Goal: Task Accomplishment & Management: Manage account settings

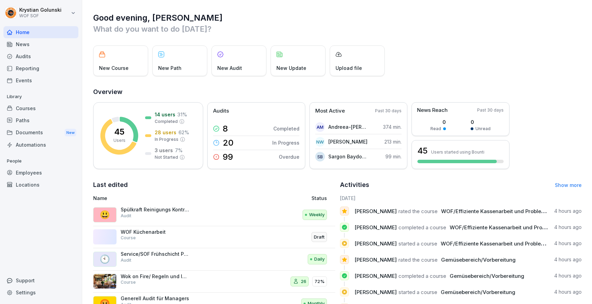
click at [35, 118] on div "Paths" at bounding box center [40, 120] width 75 height 12
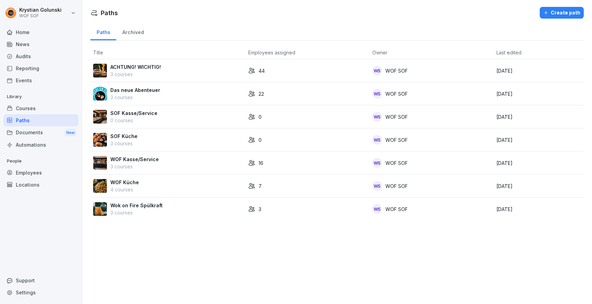
click at [36, 110] on div "Courses" at bounding box center [40, 108] width 75 height 12
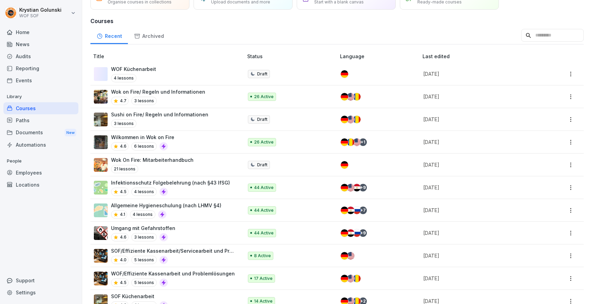
scroll to position [55, 0]
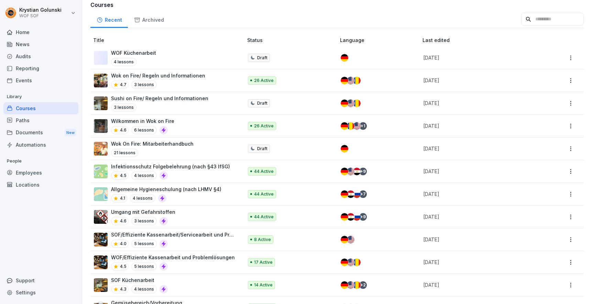
click at [46, 172] on div "Employees" at bounding box center [40, 172] width 75 height 12
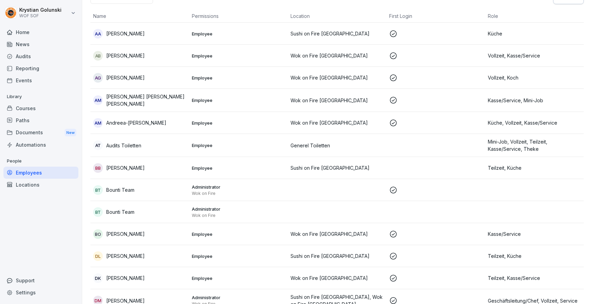
scroll to position [7, 0]
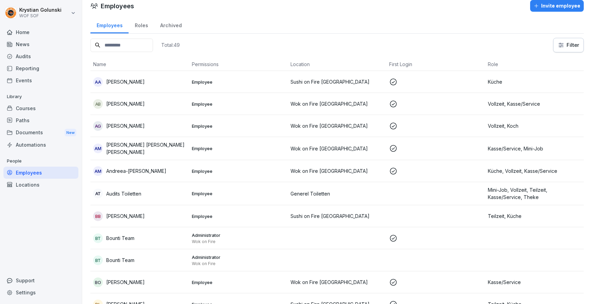
click at [153, 47] on input at bounding box center [121, 45] width 63 height 13
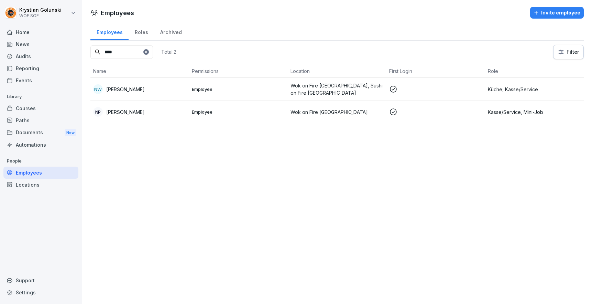
type input "****"
click at [148, 85] on div "NW [PERSON_NAME]" at bounding box center [139, 89] width 93 height 10
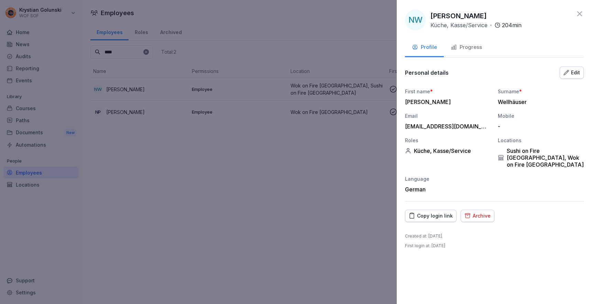
click at [464, 46] on div "Progress" at bounding box center [466, 47] width 31 height 8
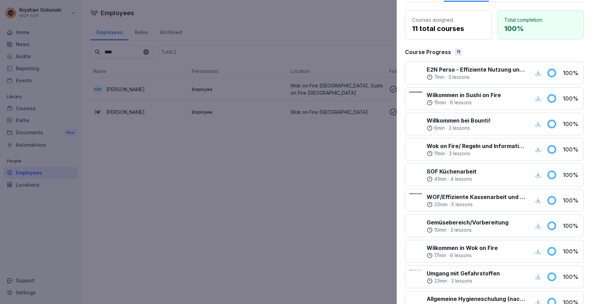
scroll to position [58, 0]
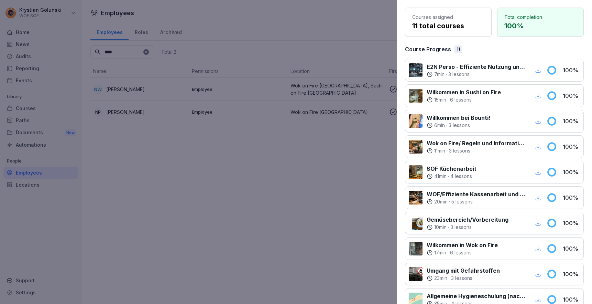
click at [321, 226] on div at bounding box center [296, 152] width 592 height 304
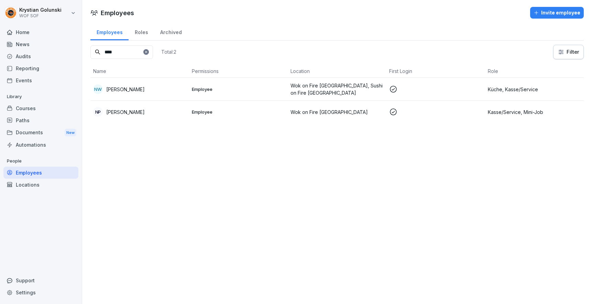
click at [127, 50] on input "****" at bounding box center [121, 51] width 63 height 13
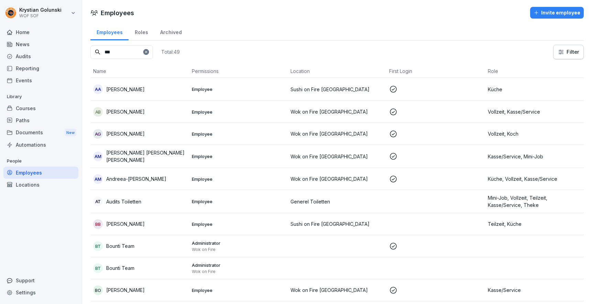
type input "****"
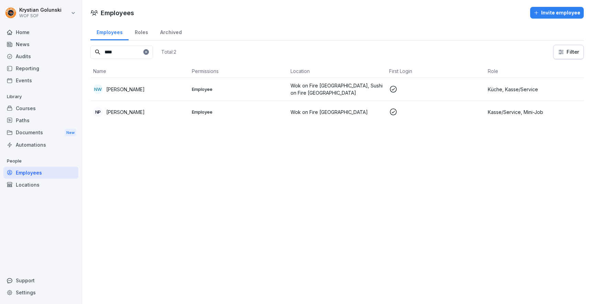
click at [148, 50] on icon at bounding box center [146, 52] width 4 height 4
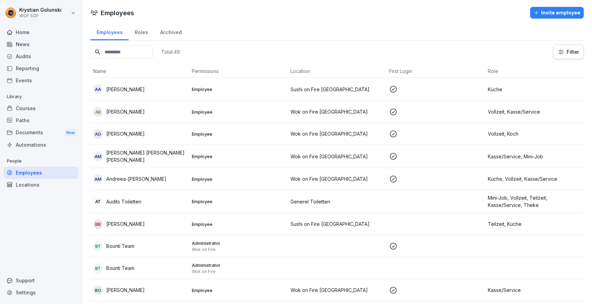
click at [27, 33] on div "Home" at bounding box center [40, 32] width 75 height 12
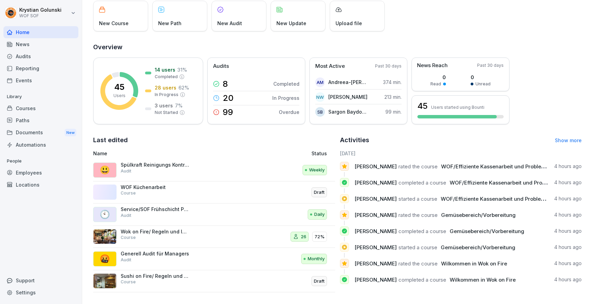
scroll to position [44, 0]
click at [569, 129] on div "Good evening, [PERSON_NAME] What do you want to do [DATE]? New Course New Path …" at bounding box center [337, 130] width 510 height 349
click at [566, 137] on div "Activities Show more" at bounding box center [461, 141] width 242 height 10
click at [565, 140] on link "Show more" at bounding box center [568, 141] width 27 height 6
